Goal: Task Accomplishment & Management: Manage account settings

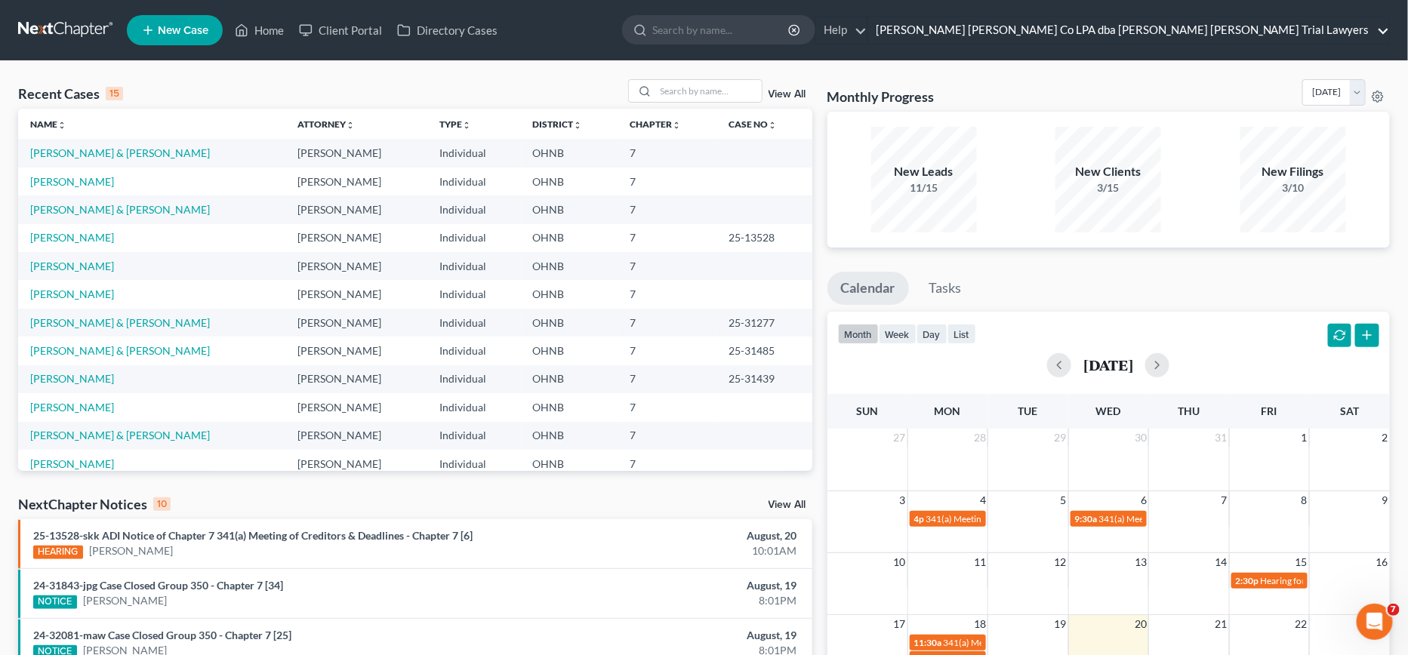
click at [1160, 35] on link "[PERSON_NAME] [PERSON_NAME] Co LPA dba [PERSON_NAME] [PERSON_NAME] Trial Lawyers" at bounding box center [1128, 30] width 521 height 27
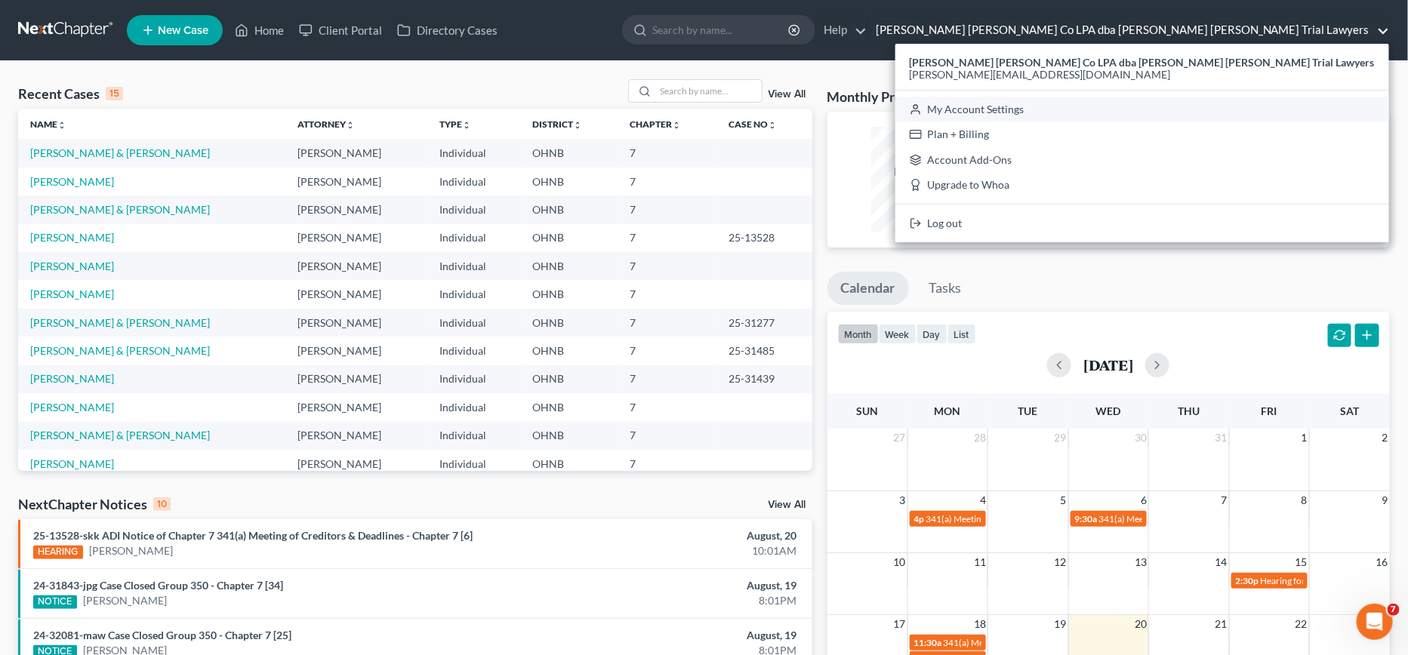
click at [1138, 116] on link "My Account Settings" at bounding box center [1142, 110] width 494 height 26
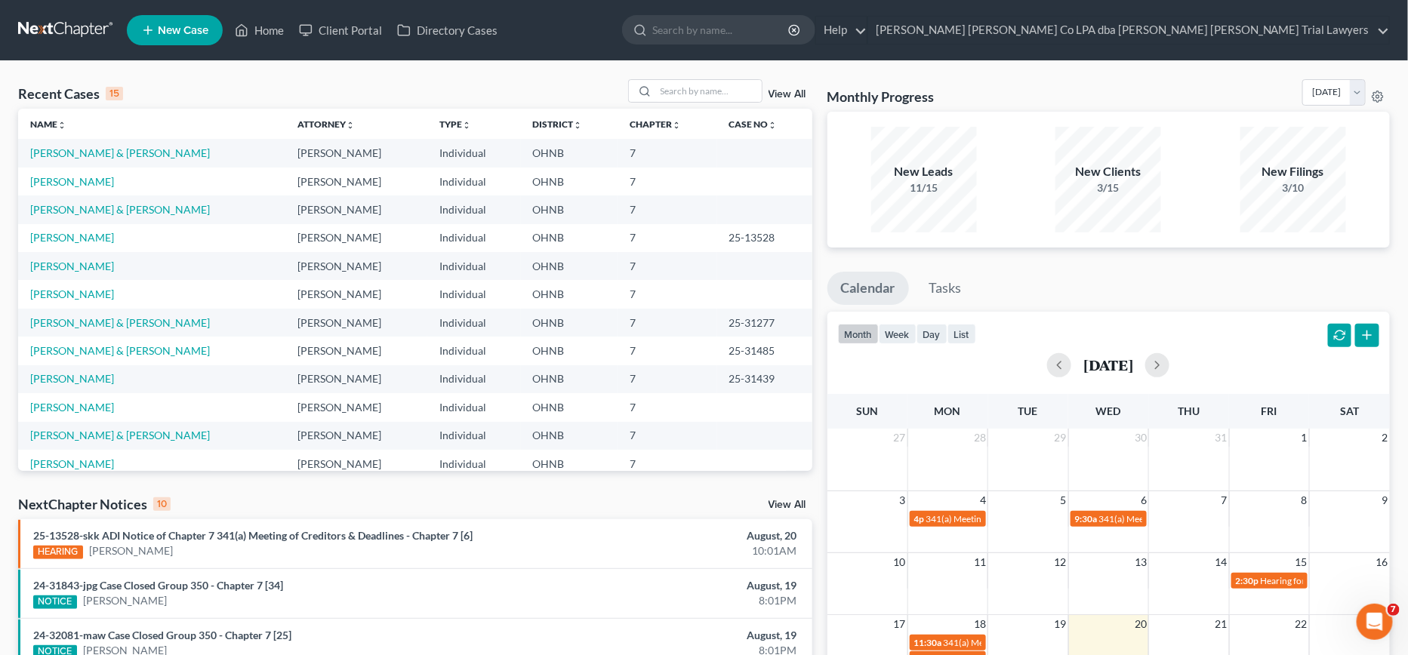
select select "61"
select select "24"
select select "36"
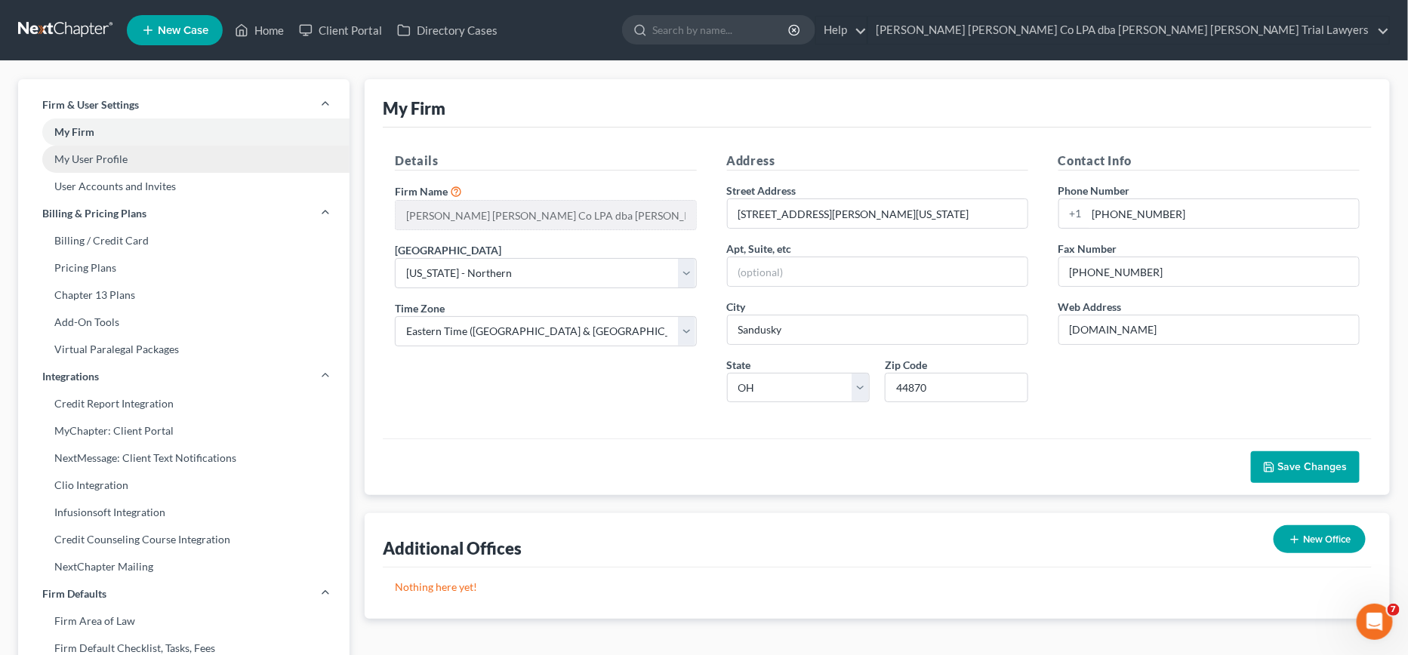
click at [100, 156] on link "My User Profile" at bounding box center [183, 159] width 331 height 27
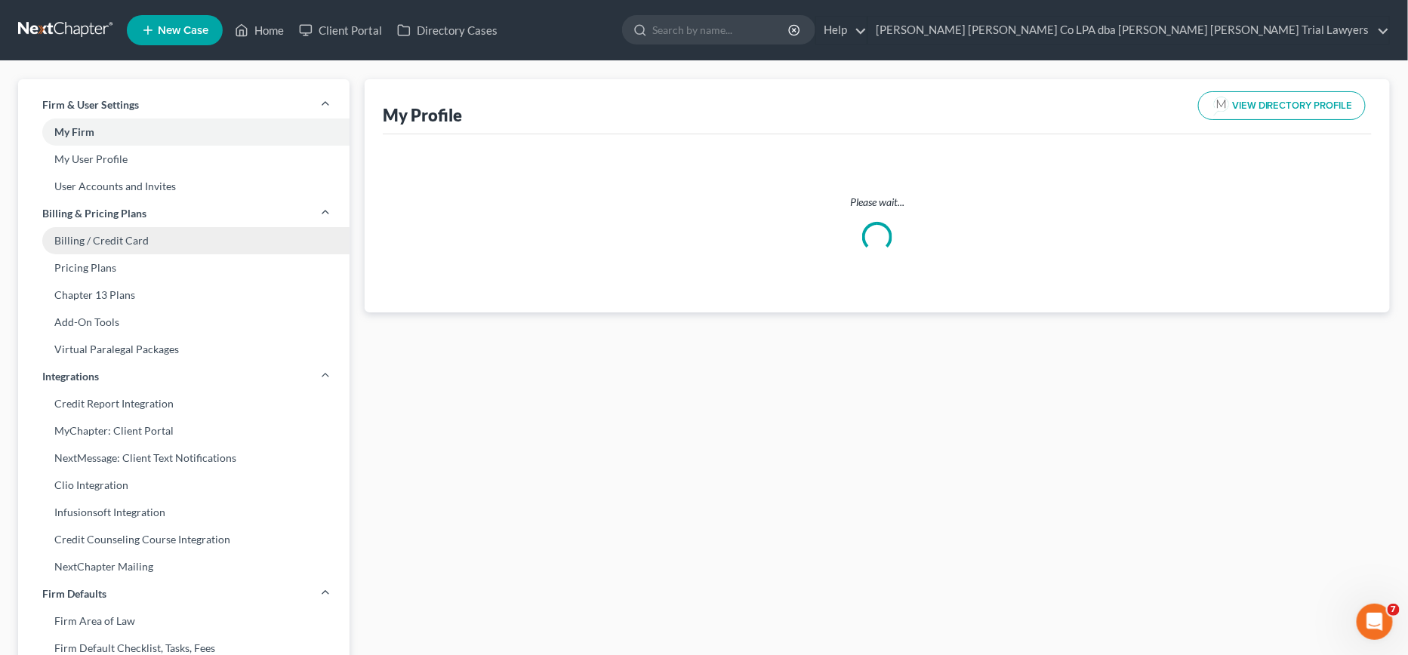
select select "36"
select select "61"
select select "attorney"
select select "0"
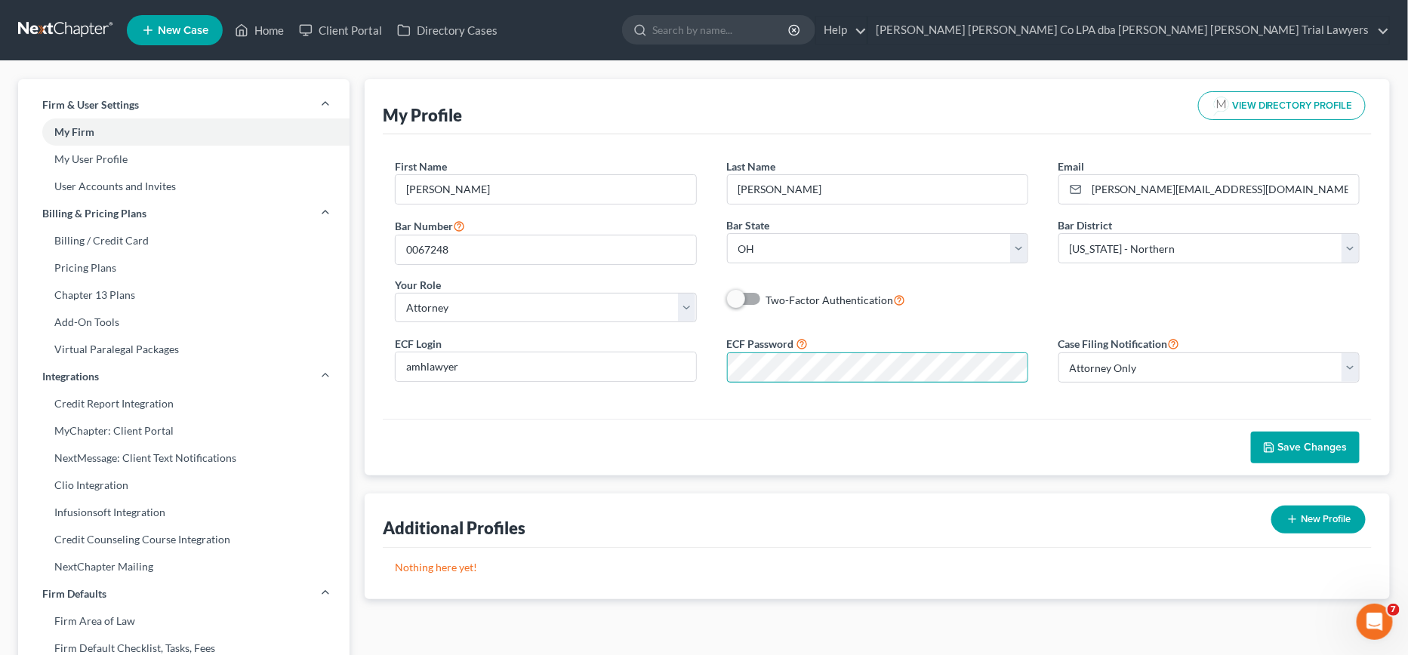
click at [1037, 400] on div "First Name * [PERSON_NAME] Last Name * [PERSON_NAME] Email * [EMAIL_ADDRESS][DO…" at bounding box center [877, 276] width 989 height 285
click at [1319, 453] on span "Save Changes" at bounding box center [1312, 447] width 69 height 13
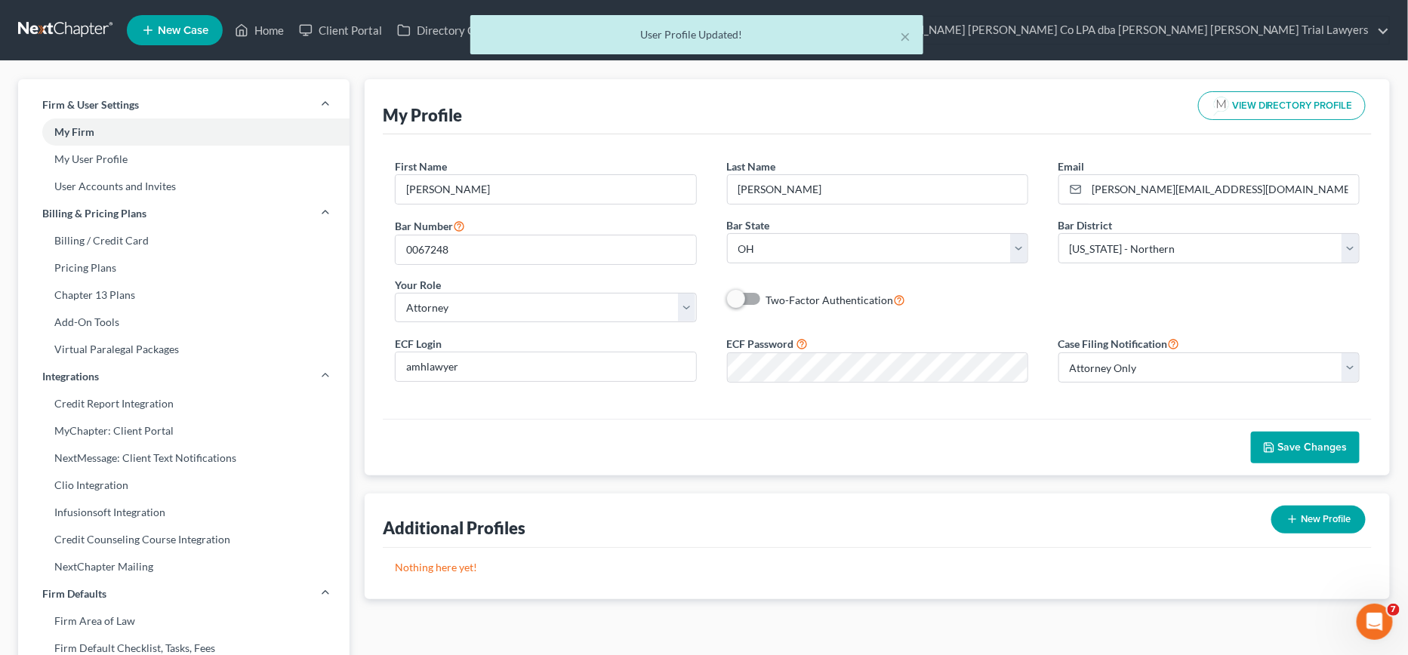
click at [1319, 453] on span "Save Changes" at bounding box center [1312, 447] width 69 height 13
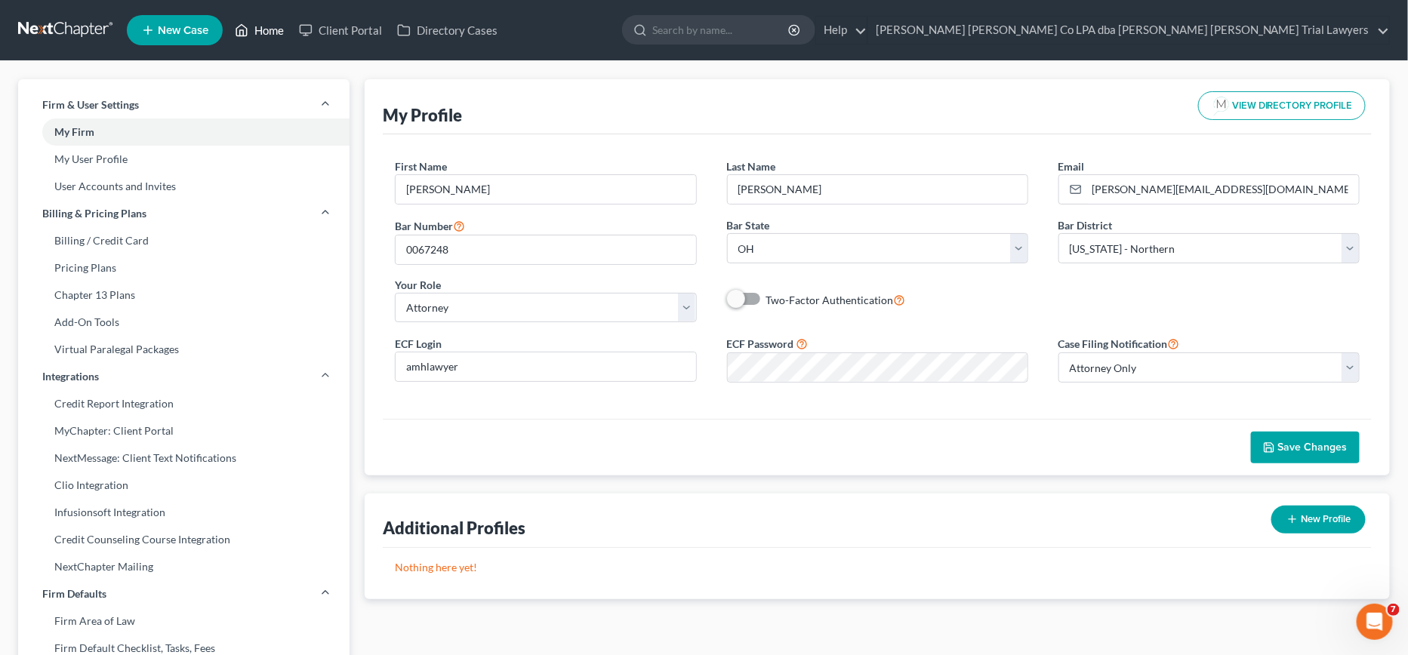
click at [270, 31] on link "Home" at bounding box center [259, 30] width 64 height 27
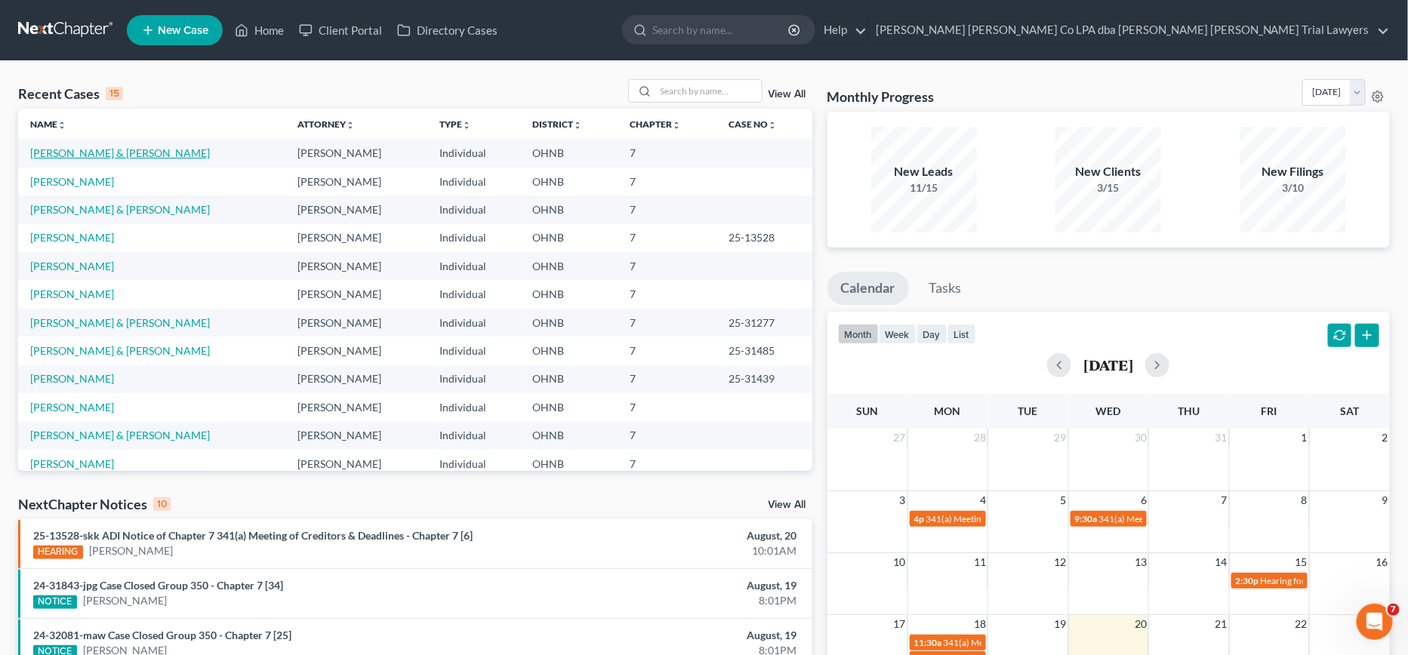
click at [127, 154] on link "[PERSON_NAME] & [PERSON_NAME]" at bounding box center [120, 152] width 180 height 13
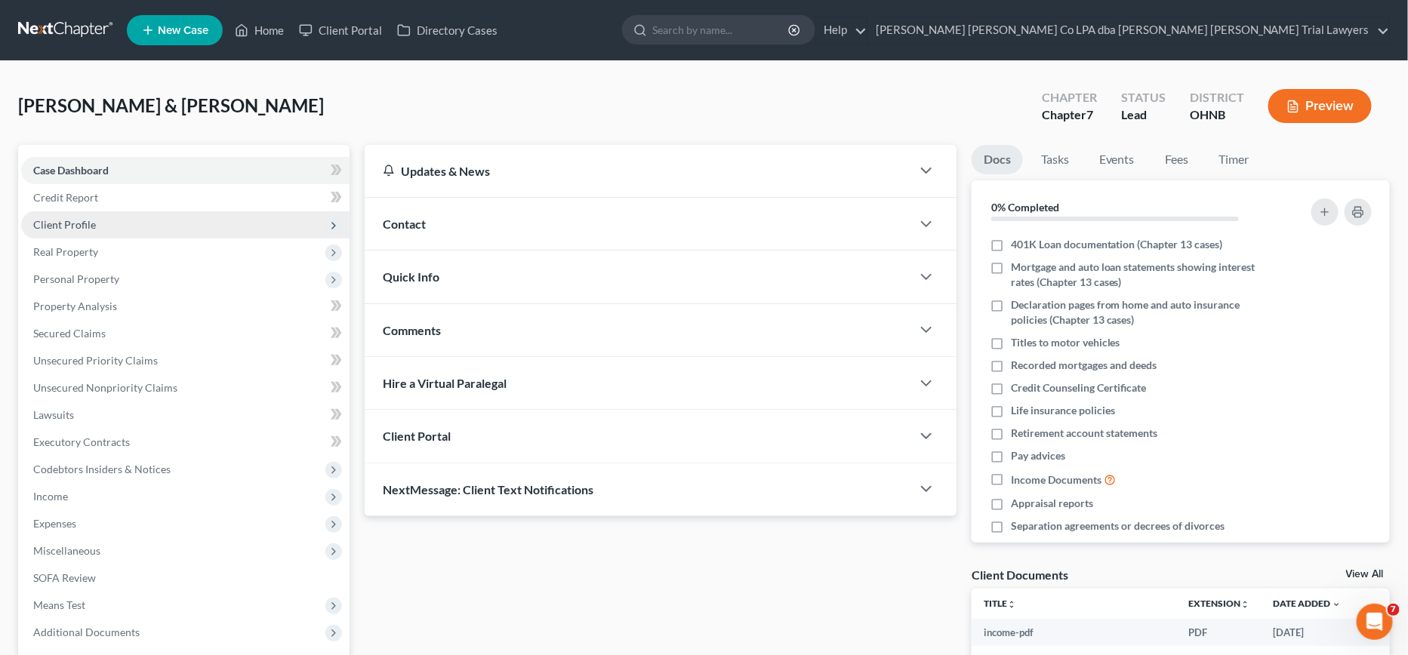
click at [150, 231] on span "Client Profile" at bounding box center [185, 224] width 328 height 27
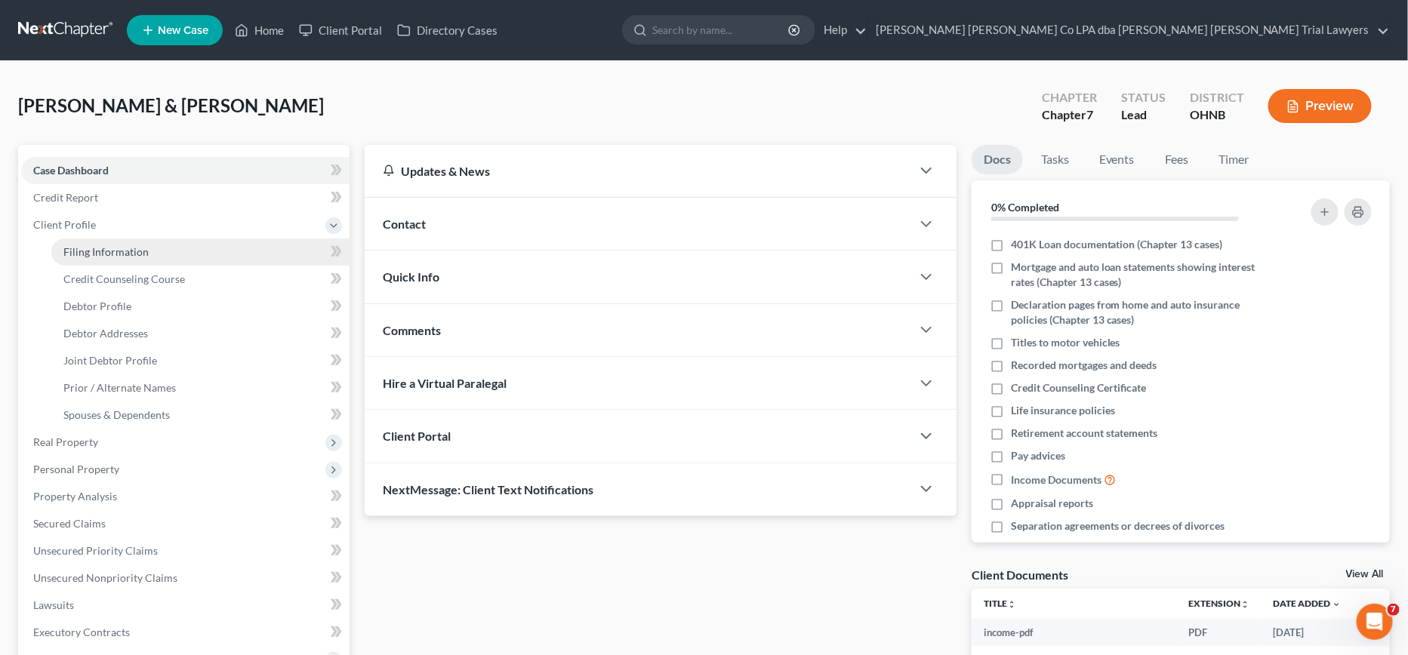
click at [214, 249] on link "Filing Information" at bounding box center [200, 252] width 298 height 27
select select "1"
select select "0"
select select "61"
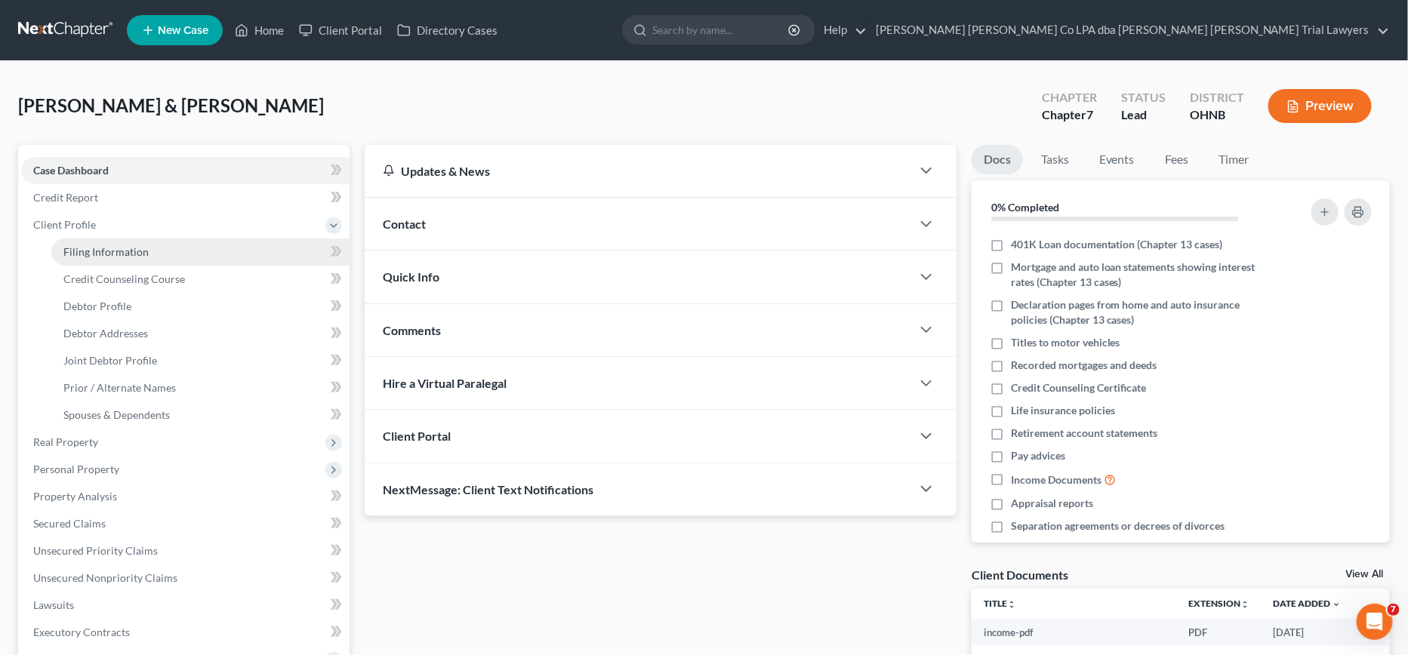
select select "36"
